Goal: Task Accomplishment & Management: Manage account settings

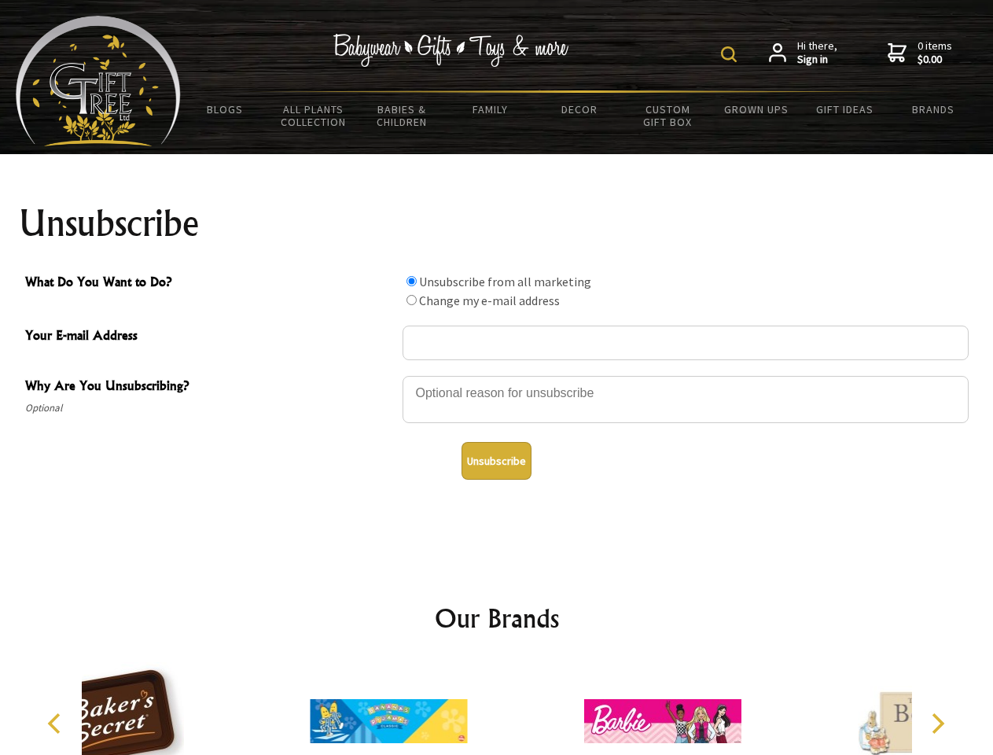
click at [732, 54] on img at bounding box center [729, 54] width 16 height 16
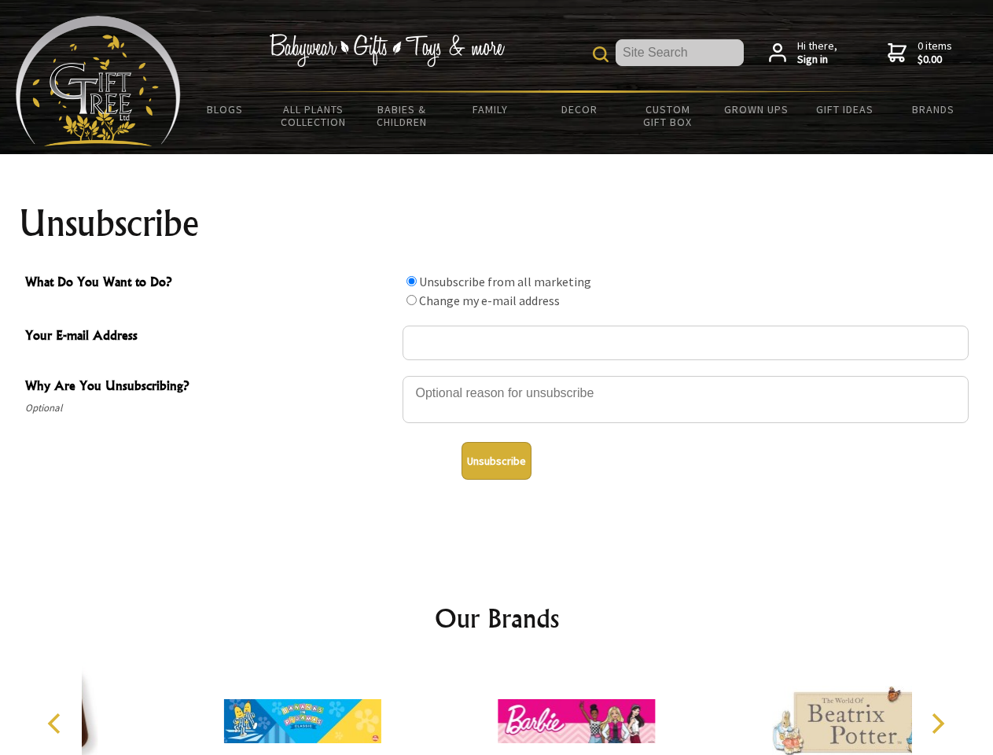
click at [497, 375] on div at bounding box center [686, 401] width 566 height 55
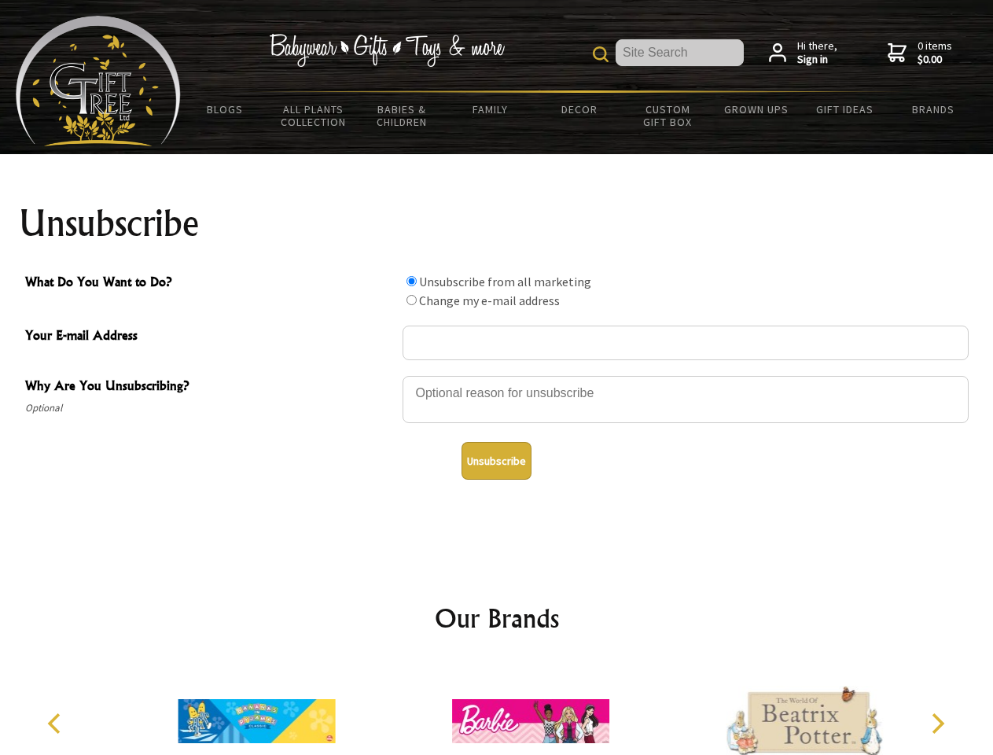
click at [411, 281] on input "What Do You Want to Do?" at bounding box center [412, 281] width 10 height 10
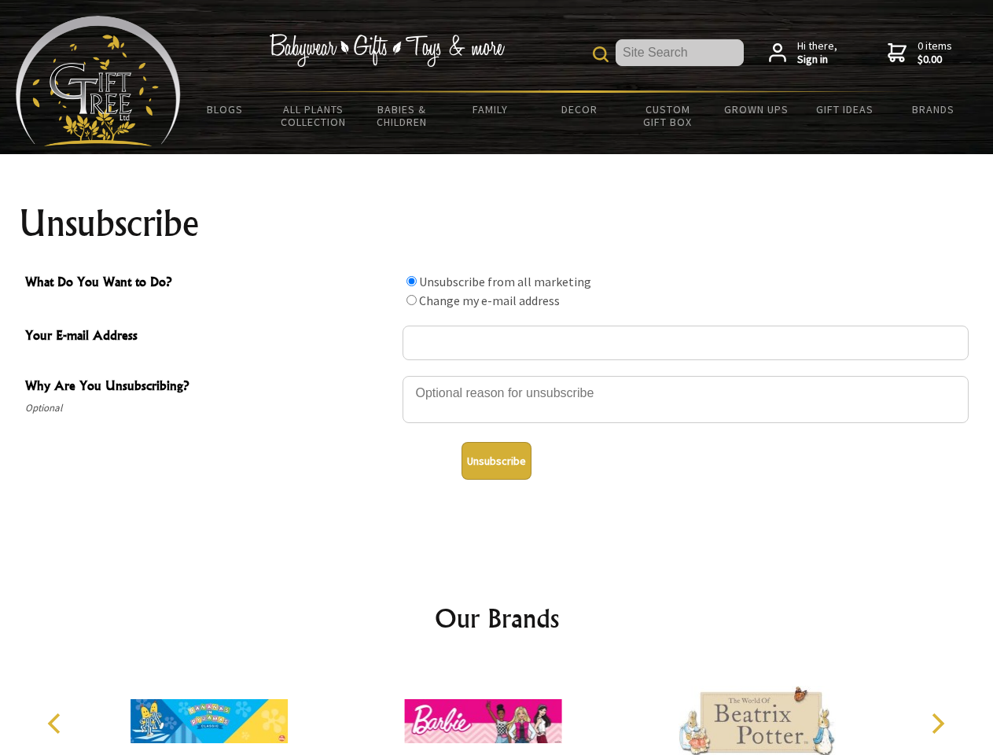
click at [411, 300] on input "What Do You Want to Do?" at bounding box center [412, 300] width 10 height 10
radio input "true"
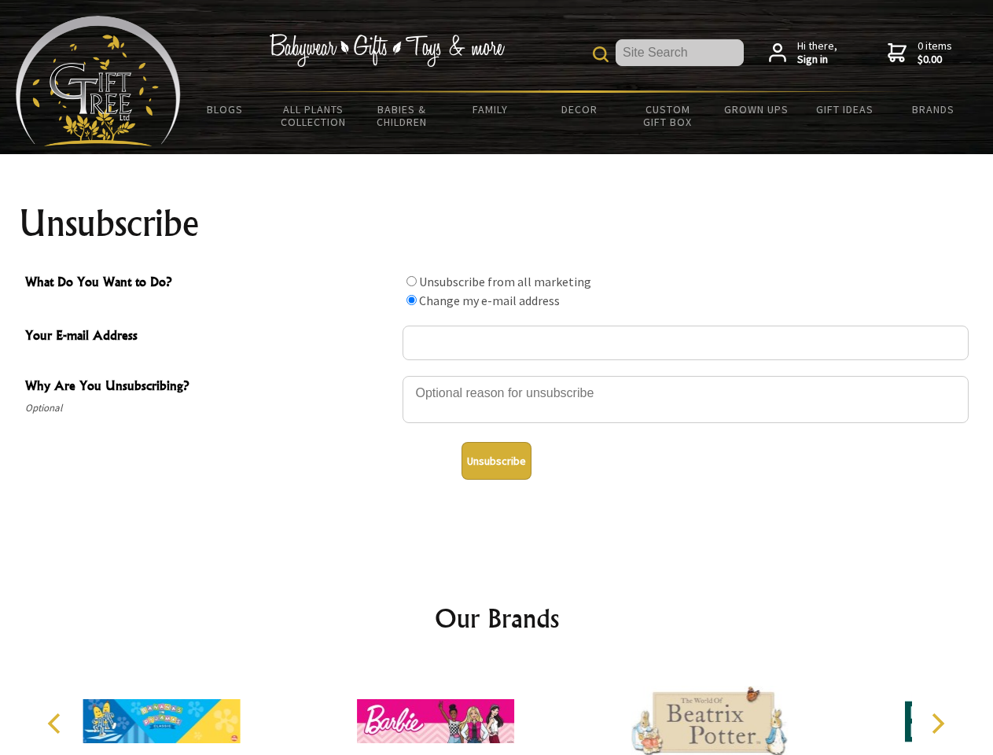
click at [496, 461] on button "Unsubscribe" at bounding box center [497, 461] width 70 height 38
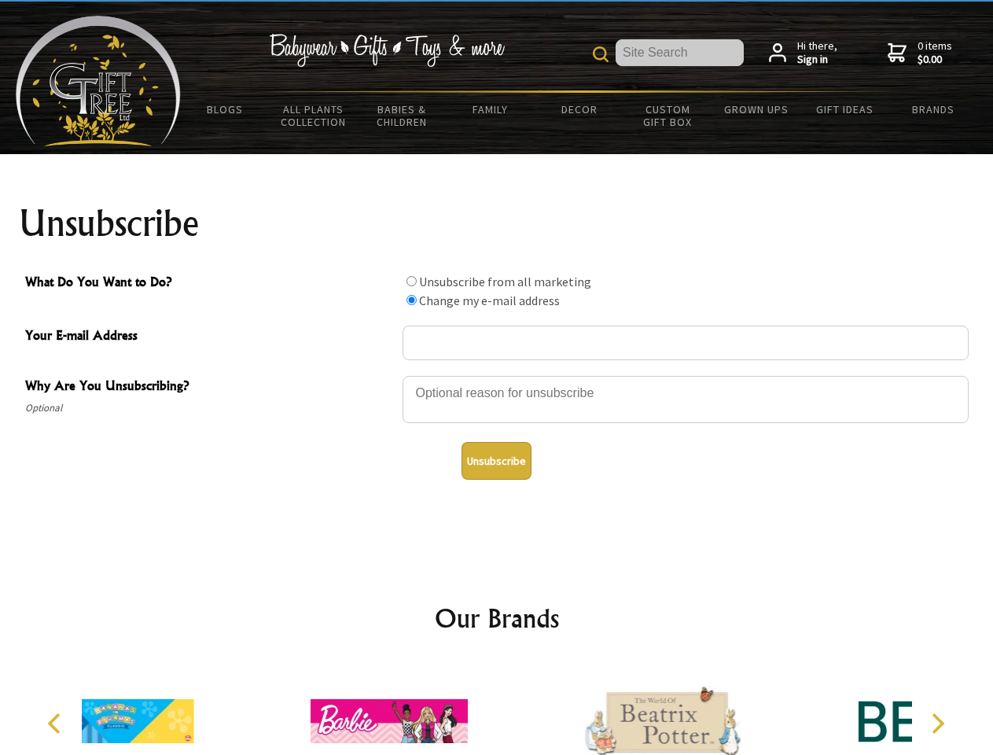
click at [497, 709] on div at bounding box center [390, 723] width 274 height 123
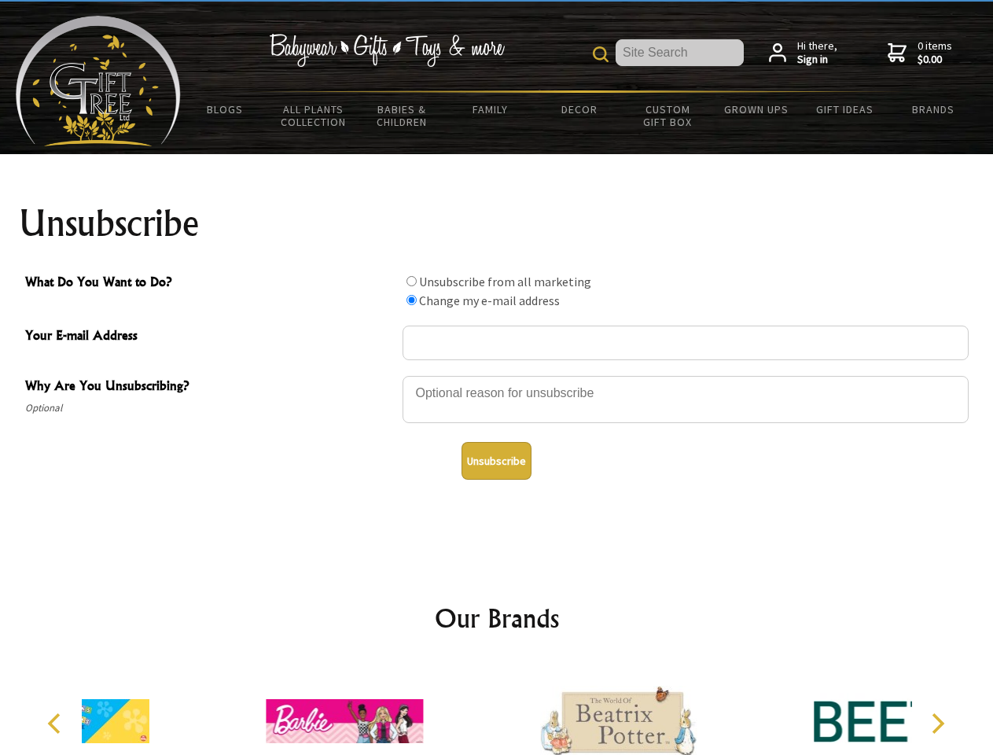
click at [57, 724] on icon "Previous" at bounding box center [56, 723] width 20 height 20
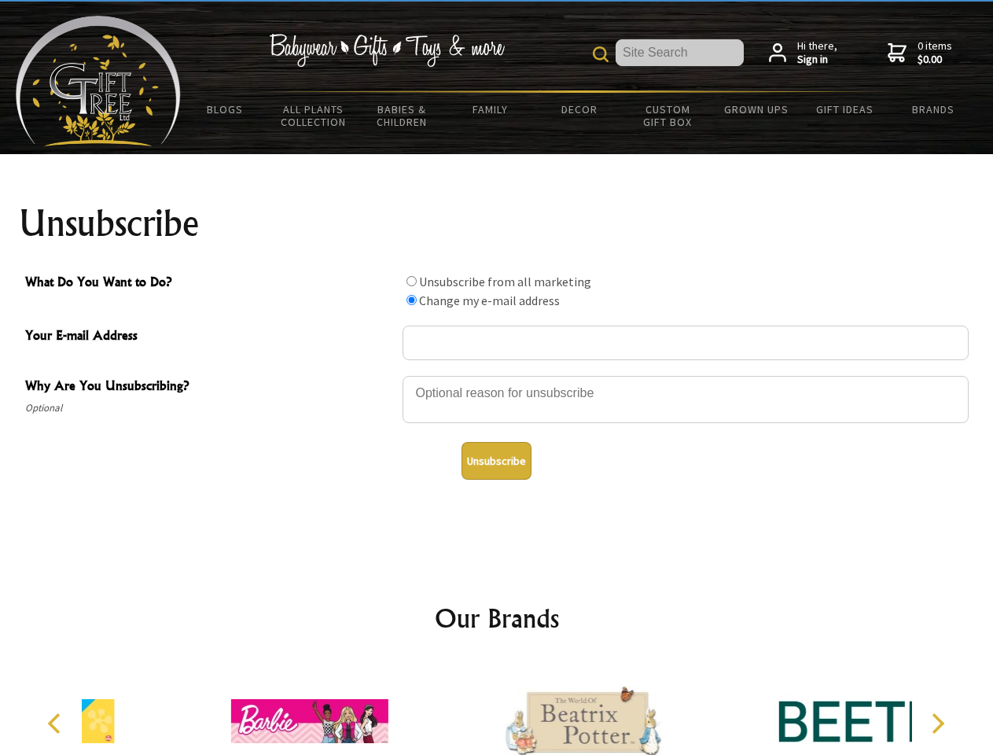
click at [938, 724] on icon "Next" at bounding box center [937, 723] width 20 height 20
